Goal: Use online tool/utility: Use online tool/utility

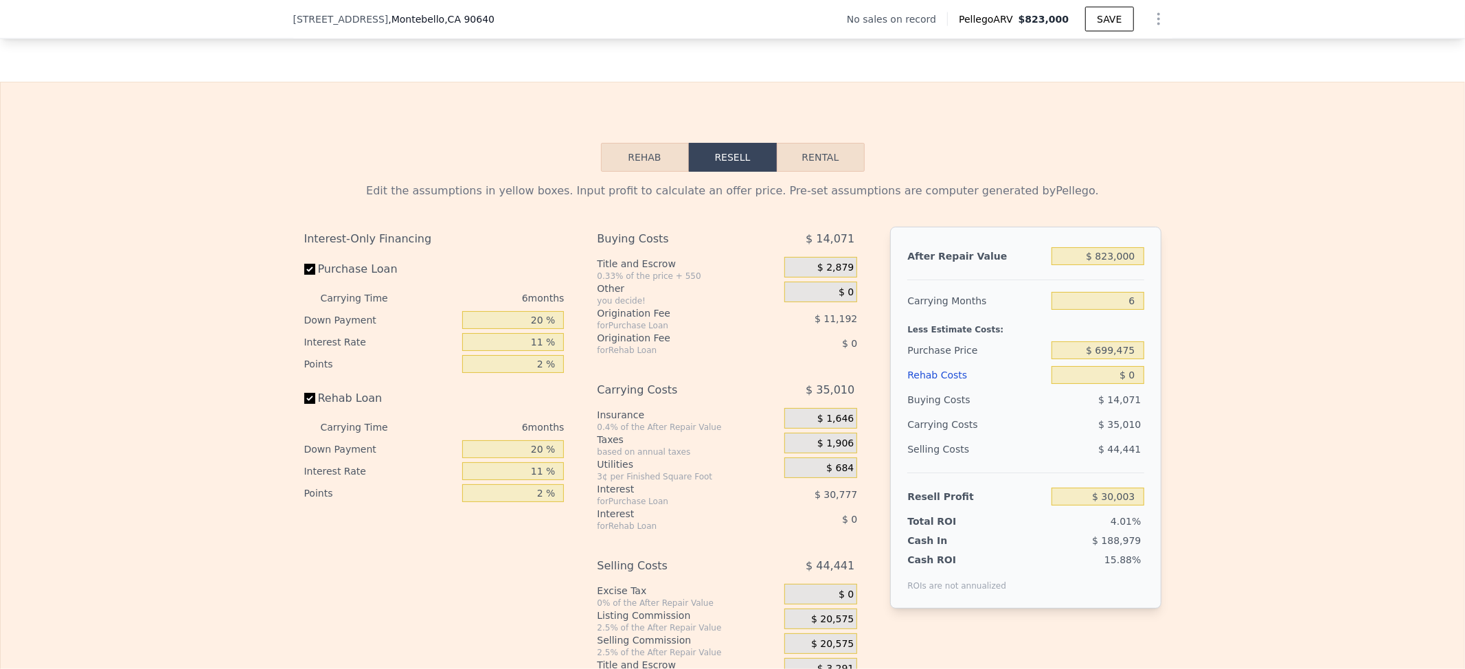
scroll to position [1735, 0]
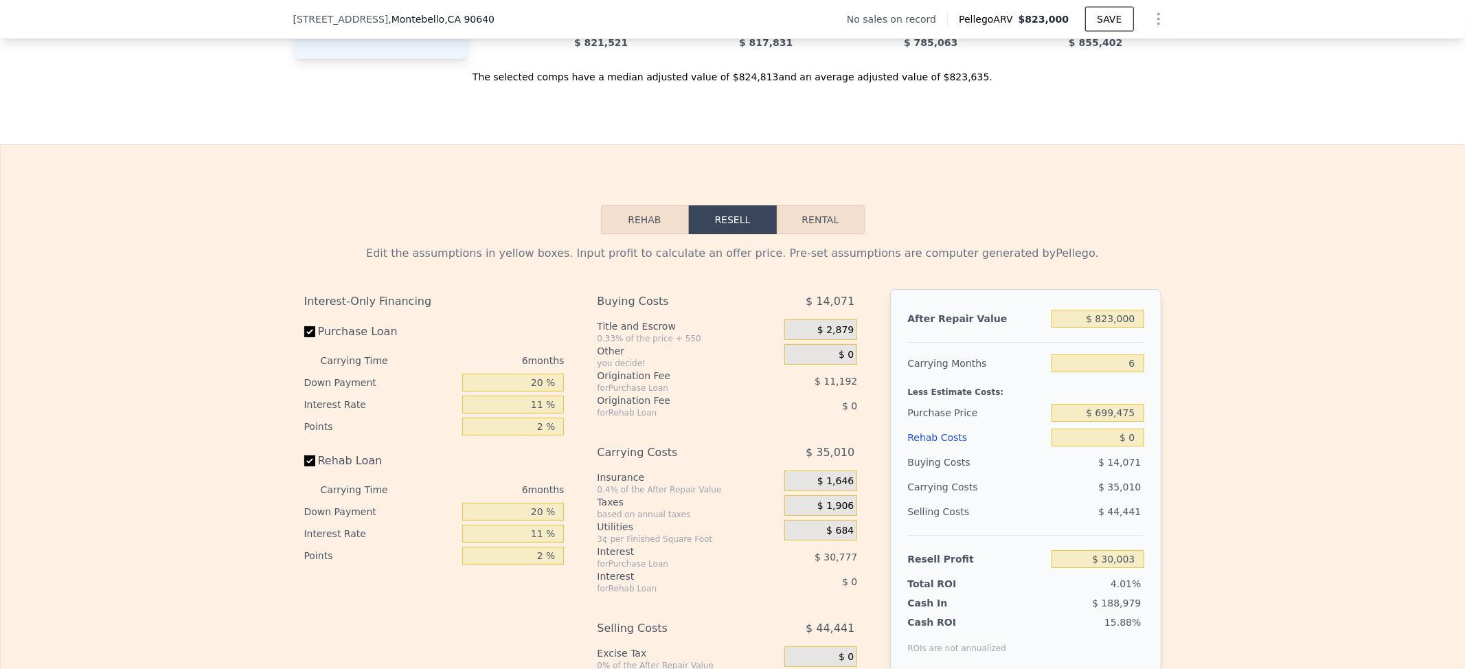
click at [619, 234] on button "Rehab" at bounding box center [645, 219] width 88 height 29
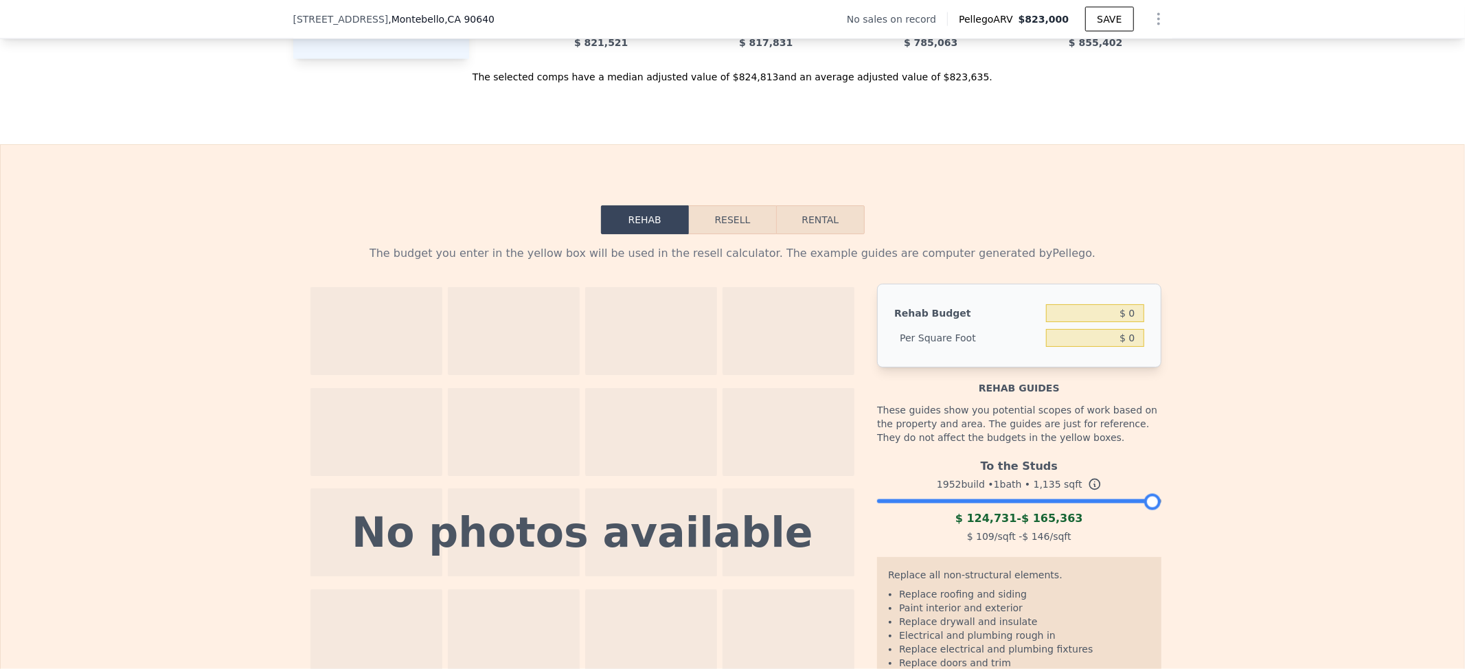
click at [724, 234] on button "Resell" at bounding box center [732, 219] width 87 height 29
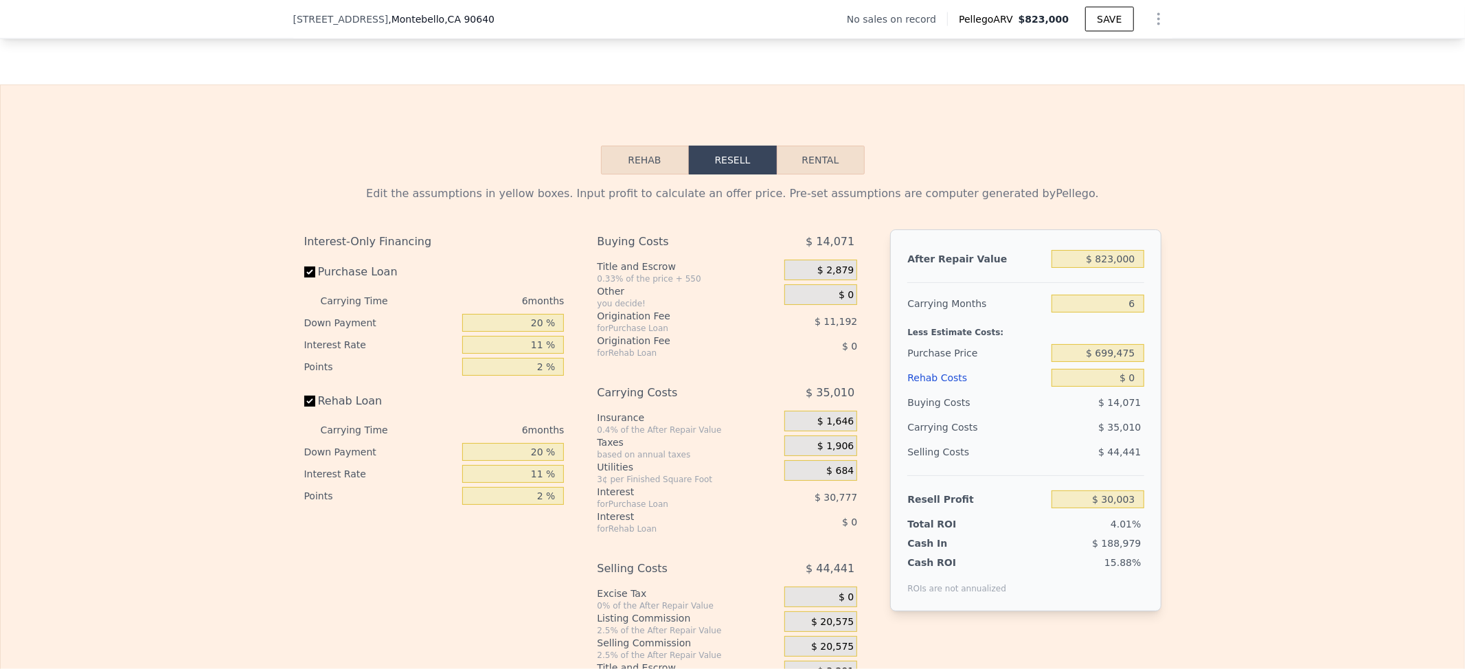
scroll to position [1827, 0]
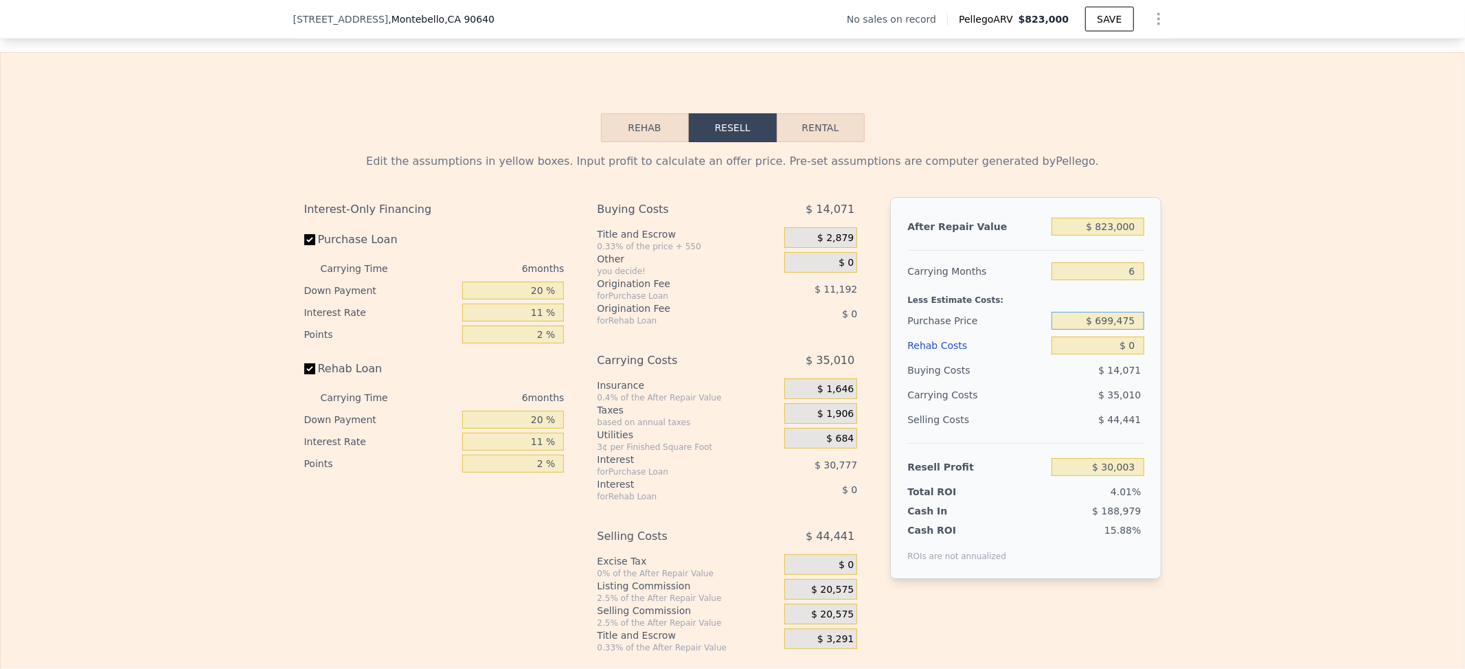
drag, startPoint x: 1094, startPoint y: 352, endPoint x: 1129, endPoint y: 349, distance: 35.1
click at [1129, 330] on input "$ 699,475" at bounding box center [1098, 321] width 92 height 18
type input "$ 520,000"
type input "$ 220,843"
click at [644, 142] on button "Rehab" at bounding box center [645, 127] width 88 height 29
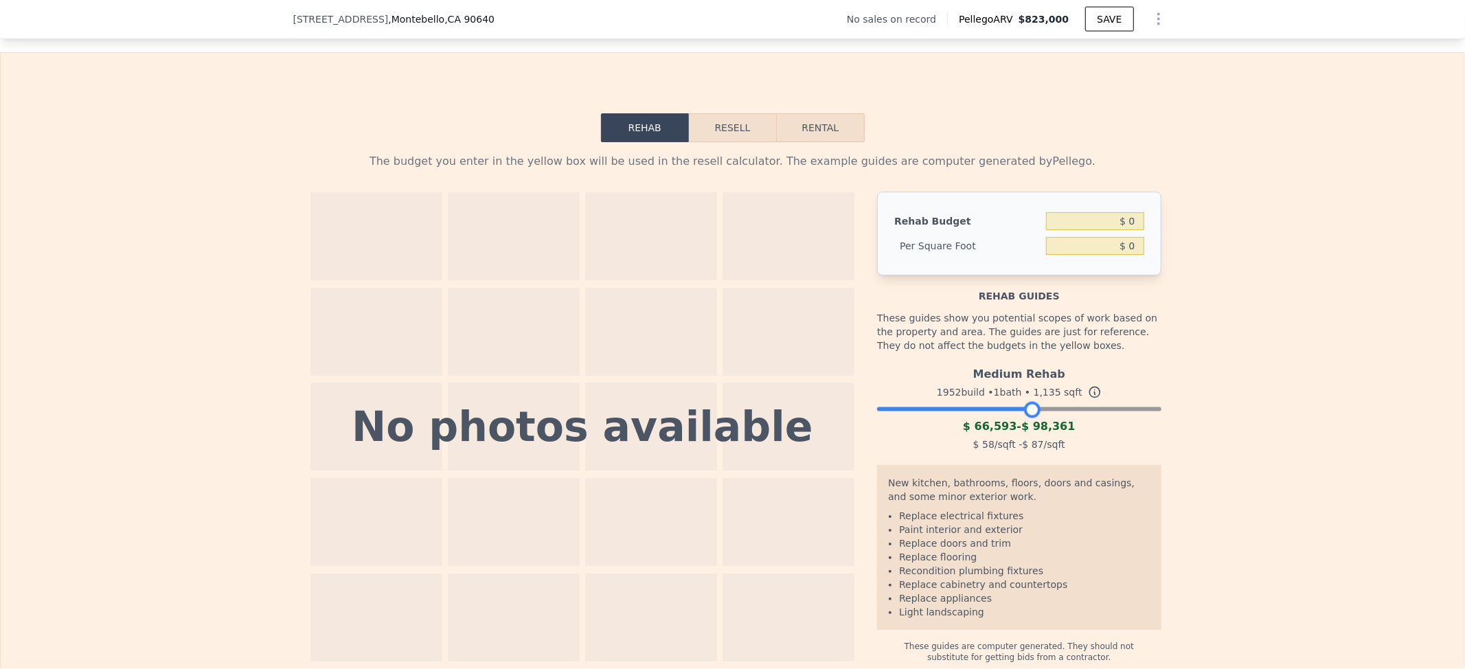
click at [1025, 410] on div at bounding box center [1019, 406] width 284 height 8
click at [725, 142] on button "Resell" at bounding box center [732, 127] width 87 height 29
